Goal: Information Seeking & Learning: Learn about a topic

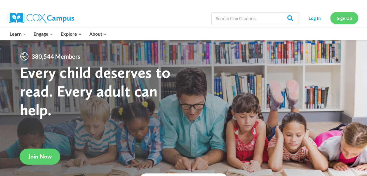
click at [346, 20] on link "Sign Up" at bounding box center [344, 18] width 28 height 12
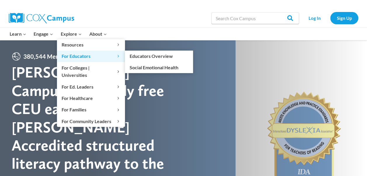
click at [78, 55] on span "For Educators Expand" at bounding box center [91, 56] width 59 height 8
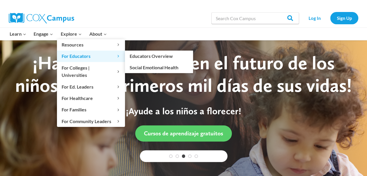
click at [78, 55] on span "For Educators Expand" at bounding box center [91, 56] width 59 height 8
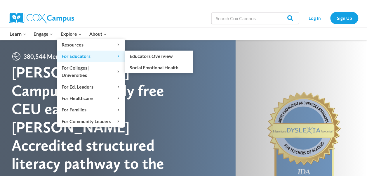
click at [75, 53] on span "For Educators Expand" at bounding box center [91, 56] width 59 height 8
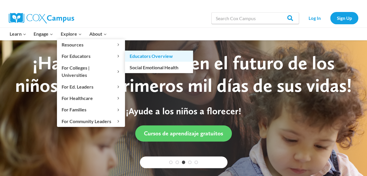
click at [140, 54] on link "Educators Overview" at bounding box center [159, 56] width 68 height 11
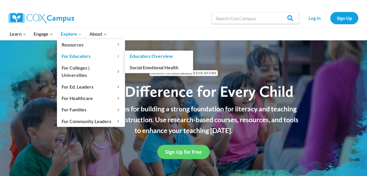
click at [135, 57] on link "Educators Overview" at bounding box center [159, 56] width 68 height 11
click at [137, 57] on link "Educators Overview" at bounding box center [159, 56] width 68 height 11
click at [143, 55] on link "Educators Overview" at bounding box center [159, 56] width 68 height 11
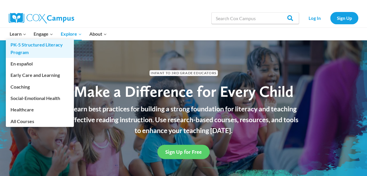
click at [21, 47] on link "PK-5 Structured Literacy Program" at bounding box center [40, 48] width 68 height 19
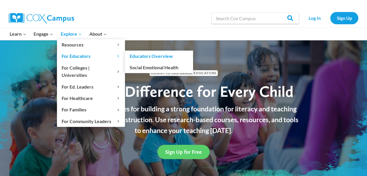
click at [138, 57] on link "Educators Overview" at bounding box center [159, 56] width 68 height 11
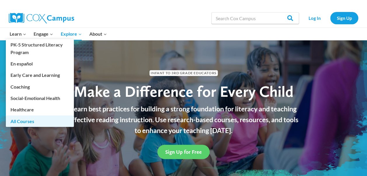
click at [15, 122] on link "All Courses" at bounding box center [40, 120] width 68 height 11
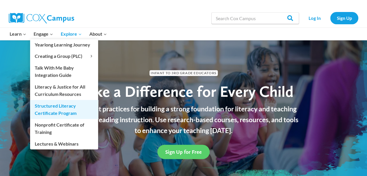
click at [55, 109] on link "Structured Literacy Certificate Program" at bounding box center [64, 109] width 68 height 19
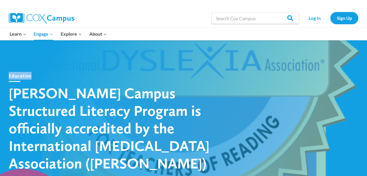
drag, startPoint x: 67, startPoint y: 89, endPoint x: 73, endPoint y: 56, distance: 33.0
click at [73, 56] on div "Education [PERSON_NAME] Campus Structured Literacy Program is officially accred…" at bounding box center [183, 133] width 367 height 187
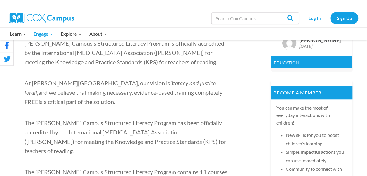
scroll to position [185, 0]
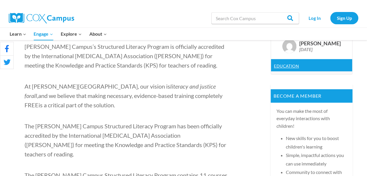
click at [288, 67] on link "Education" at bounding box center [286, 65] width 25 height 5
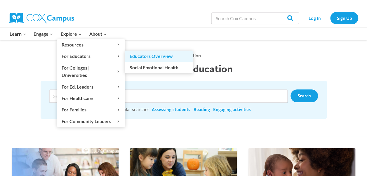
click at [133, 56] on link "Educators Overview" at bounding box center [159, 56] width 68 height 11
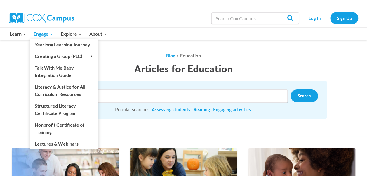
click at [53, 34] on icon "Expand" at bounding box center [51, 34] width 4 height 4
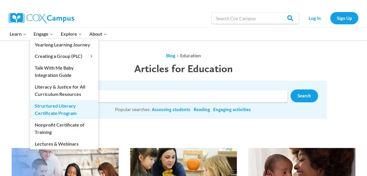
click at [53, 108] on link "Structured Literacy Certificate Program" at bounding box center [64, 109] width 68 height 19
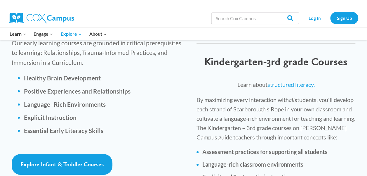
scroll to position [847, 0]
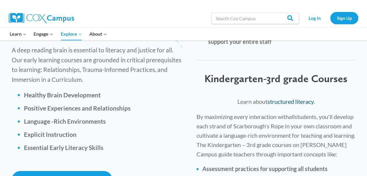
click at [292, 98] on link "structured literacy." at bounding box center [290, 101] width 47 height 7
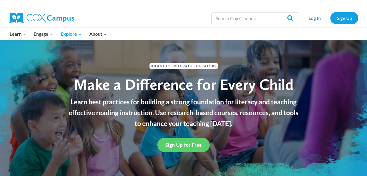
scroll to position [0, 0]
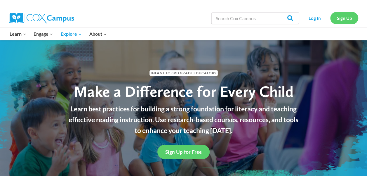
click at [347, 18] on link "Sign Up" at bounding box center [344, 18] width 28 height 12
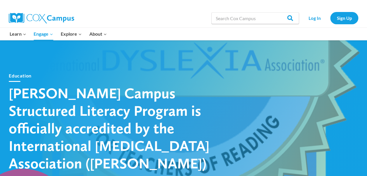
click at [18, 18] on img at bounding box center [41, 18] width 65 height 11
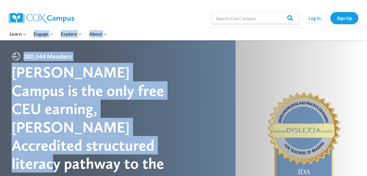
drag, startPoint x: 23, startPoint y: 36, endPoint x: 39, endPoint y: 146, distance: 111.7
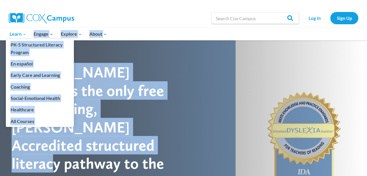
click at [20, 35] on span "Learn Expand" at bounding box center [18, 34] width 17 height 8
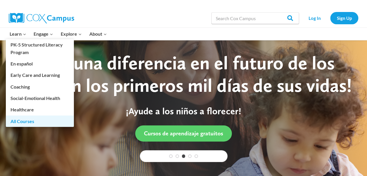
click at [20, 120] on link "All Courses" at bounding box center [40, 120] width 68 height 11
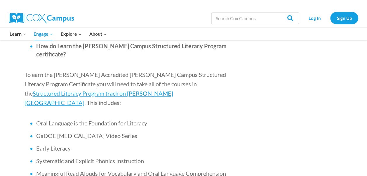
scroll to position [357, 0]
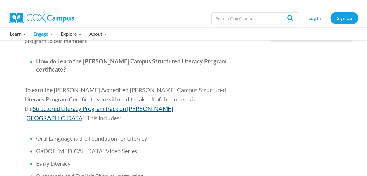
click at [173, 105] on span "Structured Literacy Program track on Cox Campus" at bounding box center [99, 113] width 149 height 16
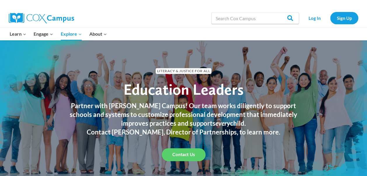
click at [255, 84] on h1 "Education Leaders" at bounding box center [183, 89] width 239 height 18
